Goal: Task Accomplishment & Management: Complete application form

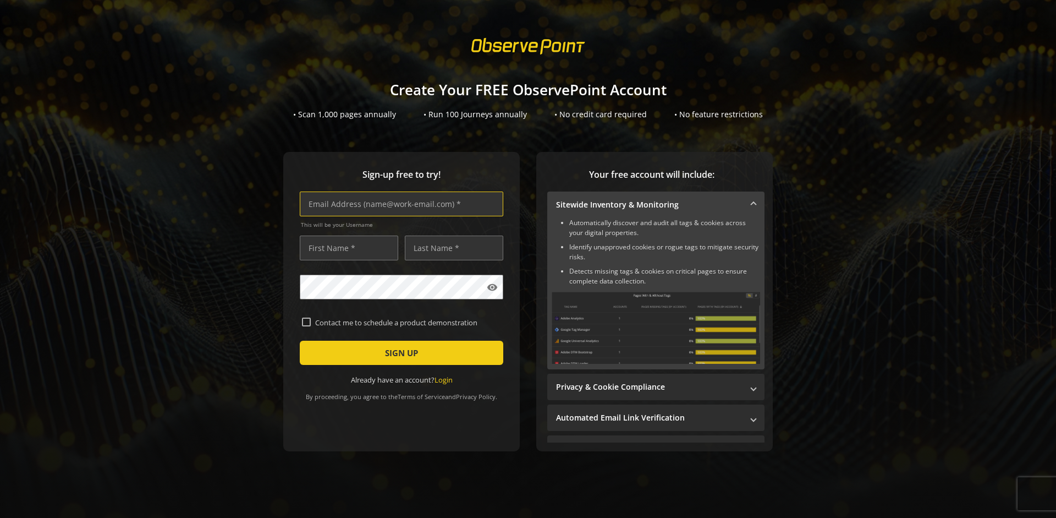
click at [399, 204] on input "text" at bounding box center [402, 203] width 204 height 25
type input "[EMAIL_ADDRESS][DOMAIN_NAME]"
click at [346, 248] on input "text" at bounding box center [349, 247] width 98 height 25
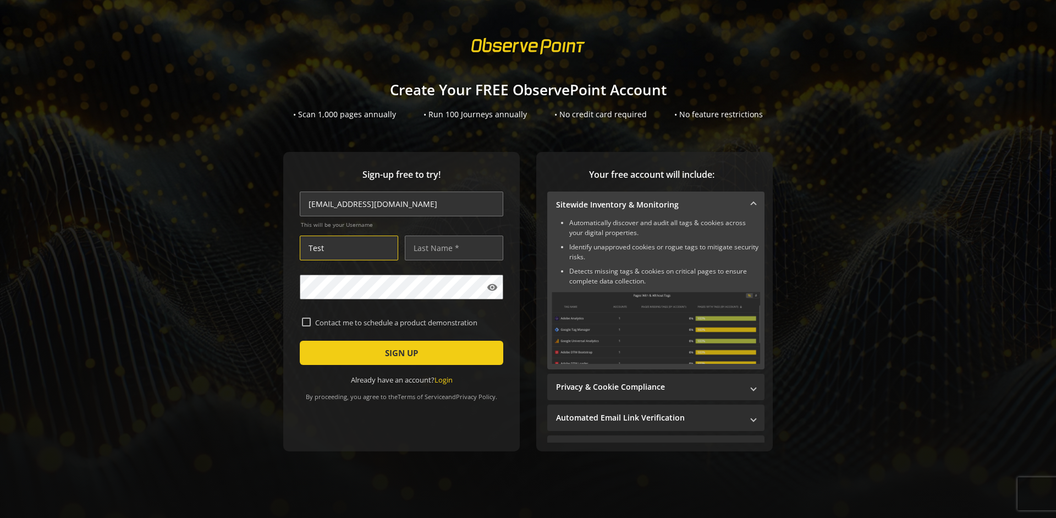
type input "Test"
click at [451, 248] on input "text" at bounding box center [454, 247] width 98 height 25
type input "Test"
click at [399, 353] on span "SIGN UP" at bounding box center [401, 353] width 33 height 20
